Goal: Navigation & Orientation: Find specific page/section

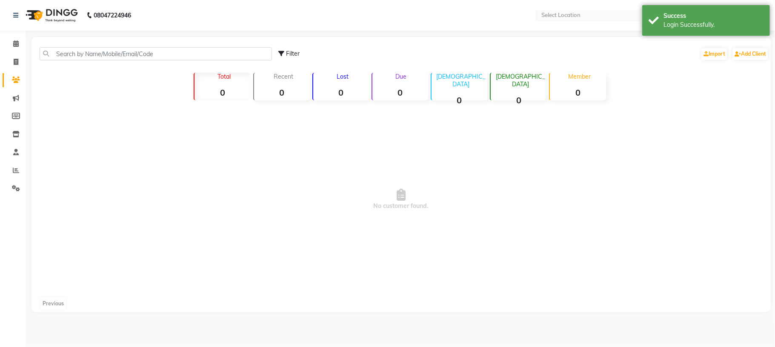
select select "en"
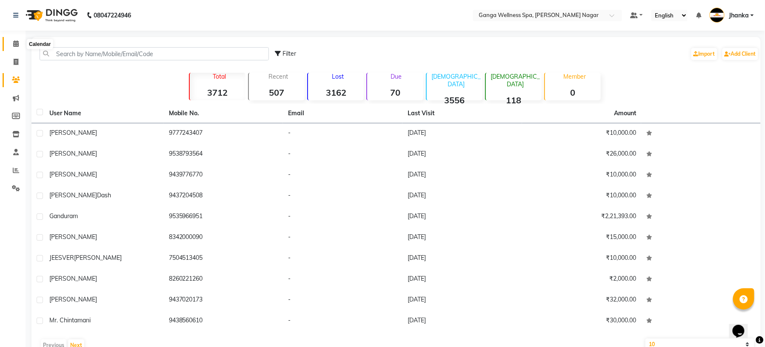
click at [13, 41] on icon at bounding box center [16, 43] width 6 height 6
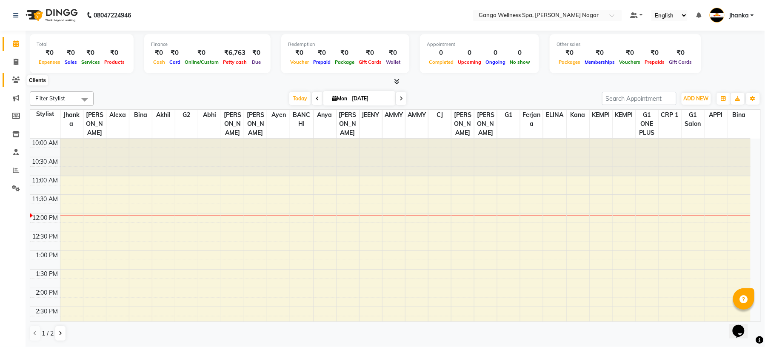
click at [18, 79] on icon at bounding box center [16, 80] width 8 height 6
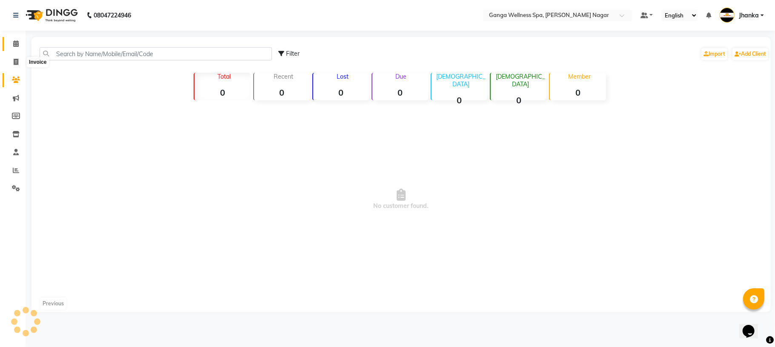
click at [18, 43] on icon at bounding box center [16, 43] width 6 height 6
